Goal: Transaction & Acquisition: Purchase product/service

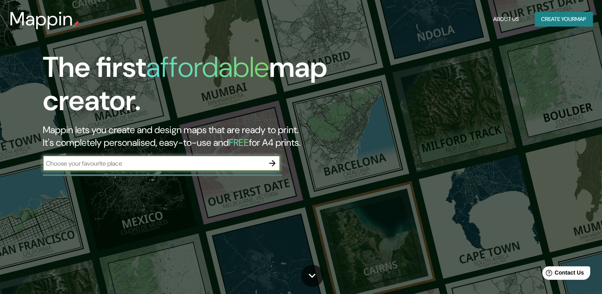
click at [235, 161] on input "text" at bounding box center [154, 163] width 222 height 9
type input "k"
type input "[GEOGRAPHIC_DATA], [GEOGRAPHIC_DATA]"
click at [271, 161] on icon "button" at bounding box center [273, 163] width 10 height 10
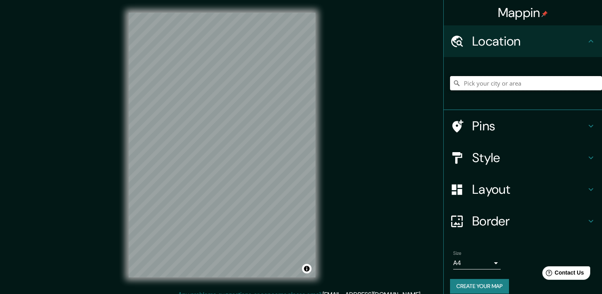
click at [536, 84] on input "Pick your city or area" at bounding box center [526, 83] width 152 height 14
click at [586, 40] on icon at bounding box center [591, 41] width 10 height 10
click at [492, 84] on input "Pick your city or area" at bounding box center [526, 83] width 152 height 14
type input "L"
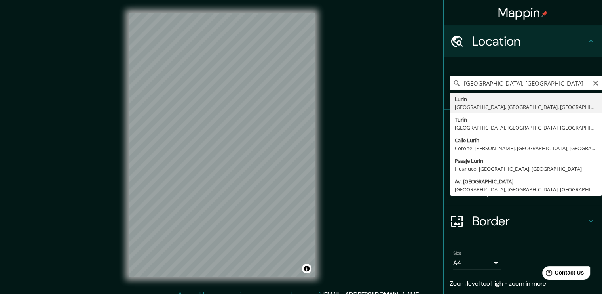
type input "Lurin, [GEOGRAPHIC_DATA], [GEOGRAPHIC_DATA], [GEOGRAPHIC_DATA]"
